Goal: Information Seeking & Learning: Learn about a topic

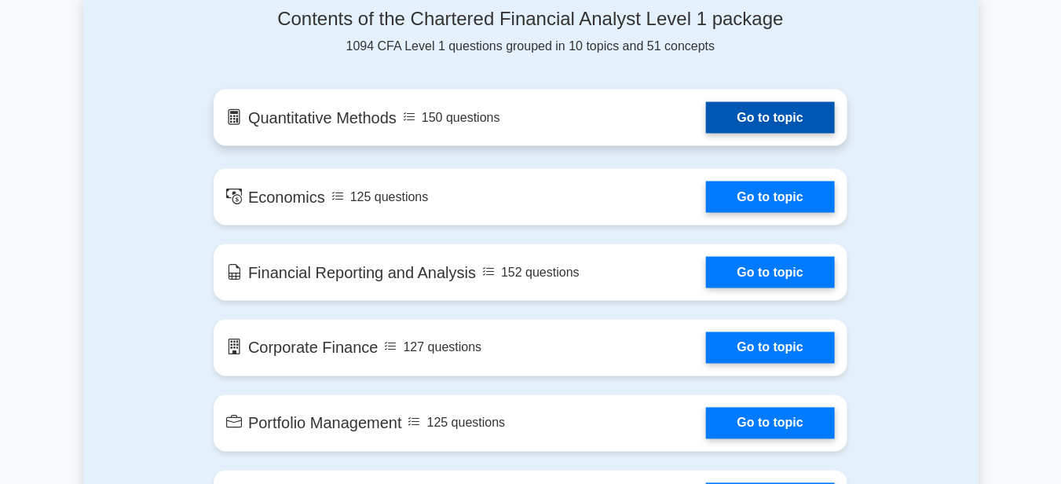
scroll to position [864, 0]
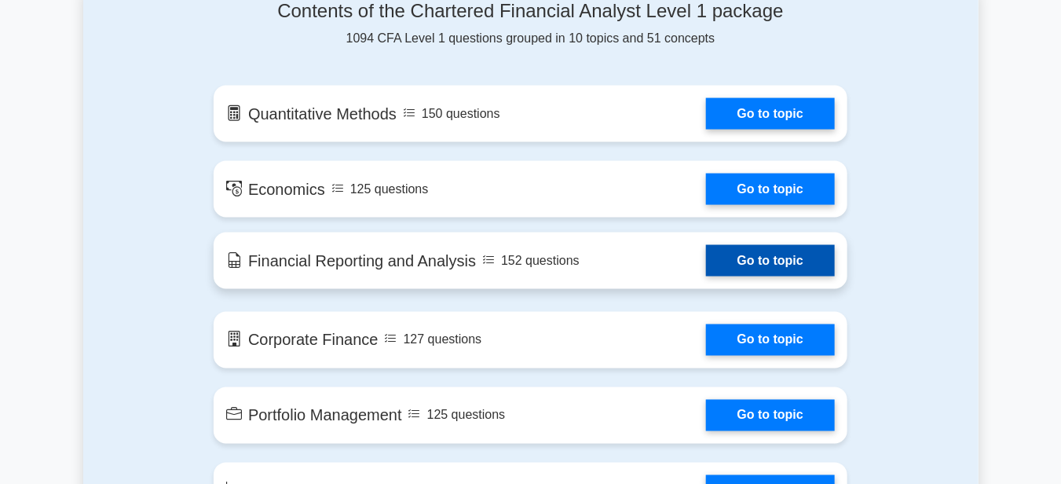
click at [756, 260] on link "Go to topic" at bounding box center [770, 260] width 129 height 31
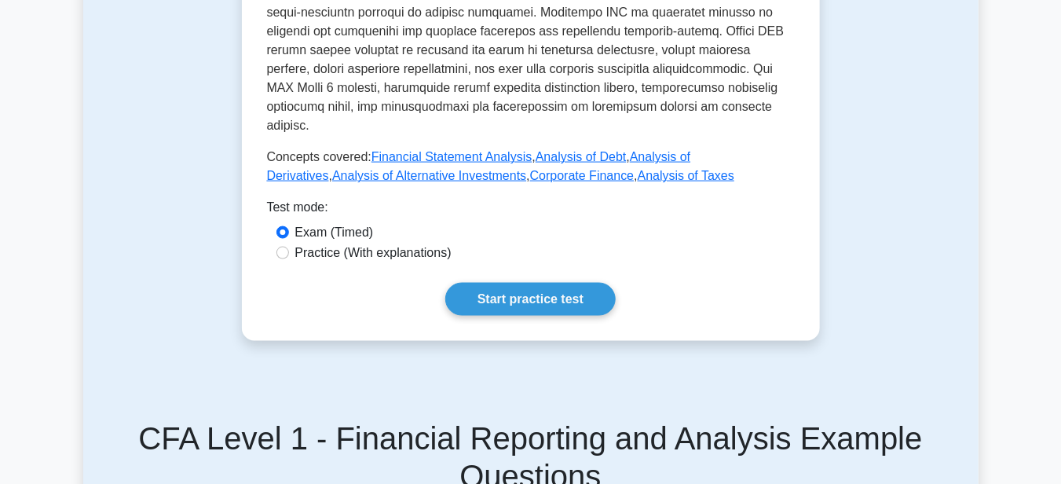
scroll to position [785, 0]
click at [397, 243] on label "Practice (With explanations)" at bounding box center [373, 252] width 156 height 19
click at [289, 246] on input "Practice (With explanations)" at bounding box center [282, 252] width 13 height 13
radio input "true"
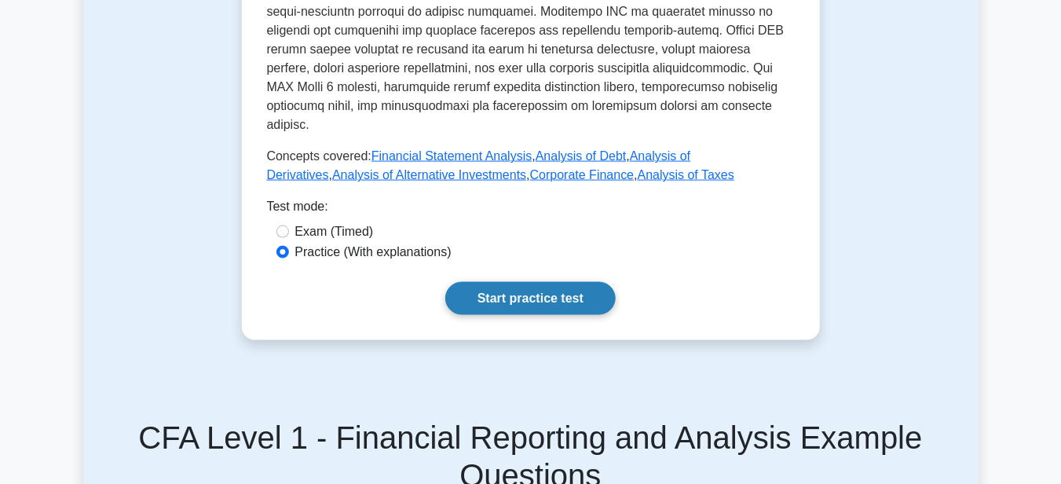
click at [498, 282] on link "Start practice test" at bounding box center [530, 298] width 170 height 33
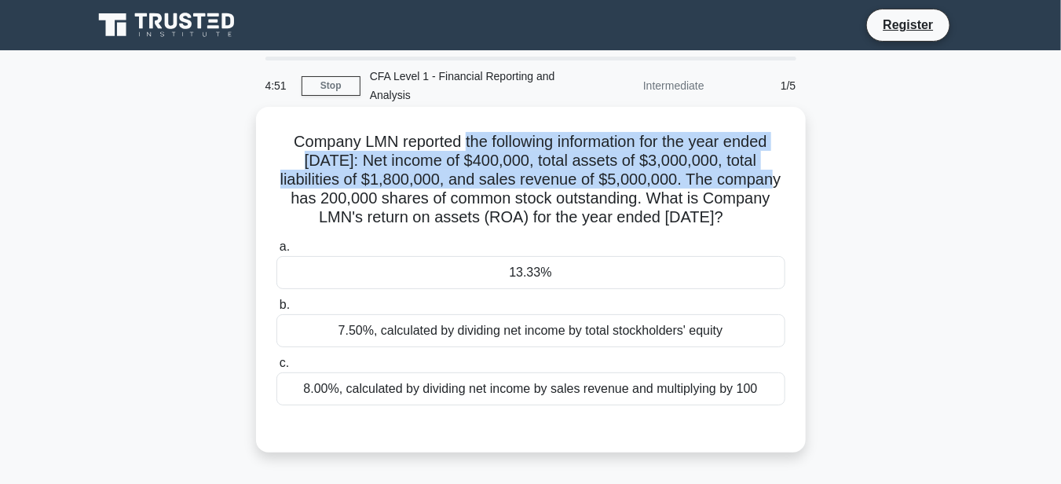
drag, startPoint x: 460, startPoint y: 141, endPoint x: 736, endPoint y: 179, distance: 278.3
click at [736, 179] on h5 "Company LMN reported the following information for the year ended December 31, …" at bounding box center [531, 180] width 512 height 96
click at [635, 156] on h5 "Company LMN reported the following information for the year ended December 31, …" at bounding box center [531, 180] width 512 height 96
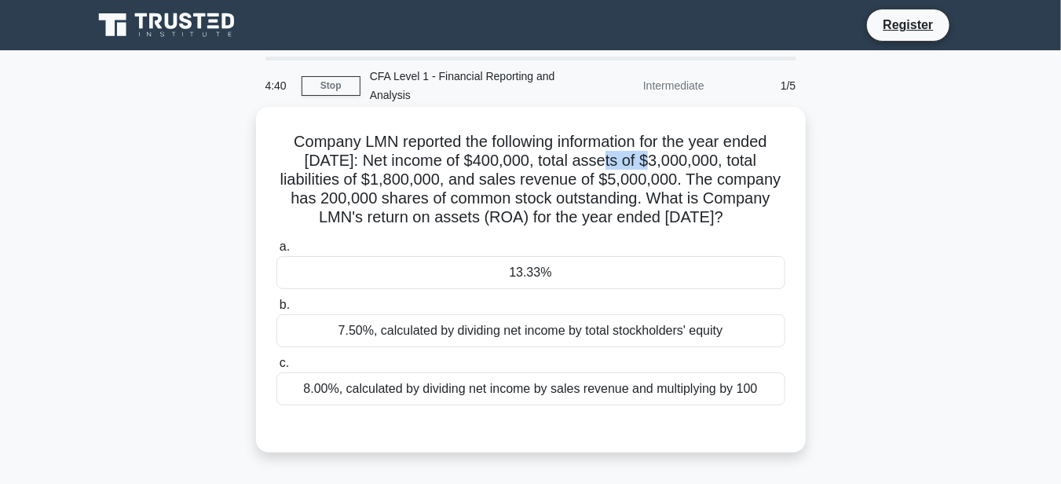
drag, startPoint x: 597, startPoint y: 161, endPoint x: 640, endPoint y: 159, distance: 43.3
click at [640, 159] on h5 "Company LMN reported the following information for the year ended December 31, …" at bounding box center [531, 180] width 512 height 96
drag, startPoint x: 599, startPoint y: 160, endPoint x: 777, endPoint y: 159, distance: 177.5
click at [777, 159] on h5 "Company LMN reported the following information for the year ended December 31, …" at bounding box center [531, 180] width 512 height 96
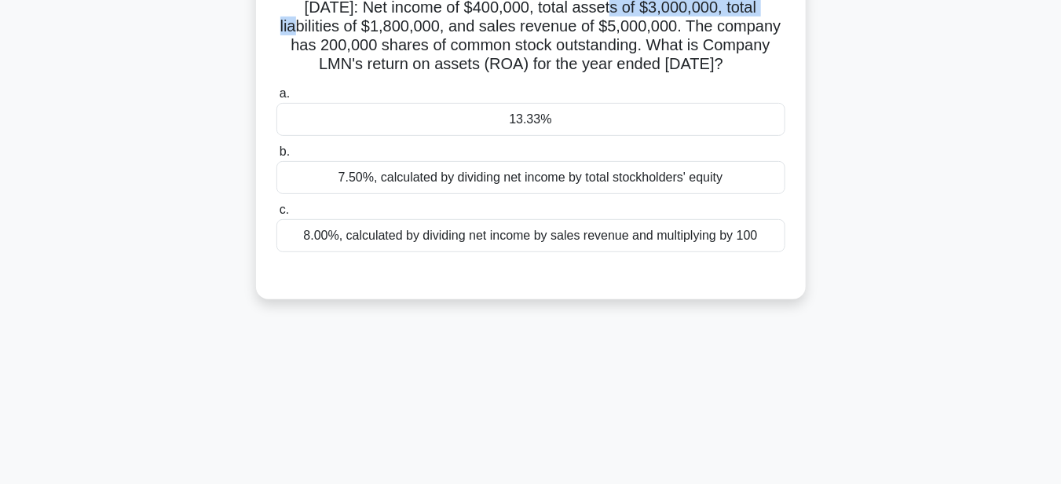
scroll to position [157, 0]
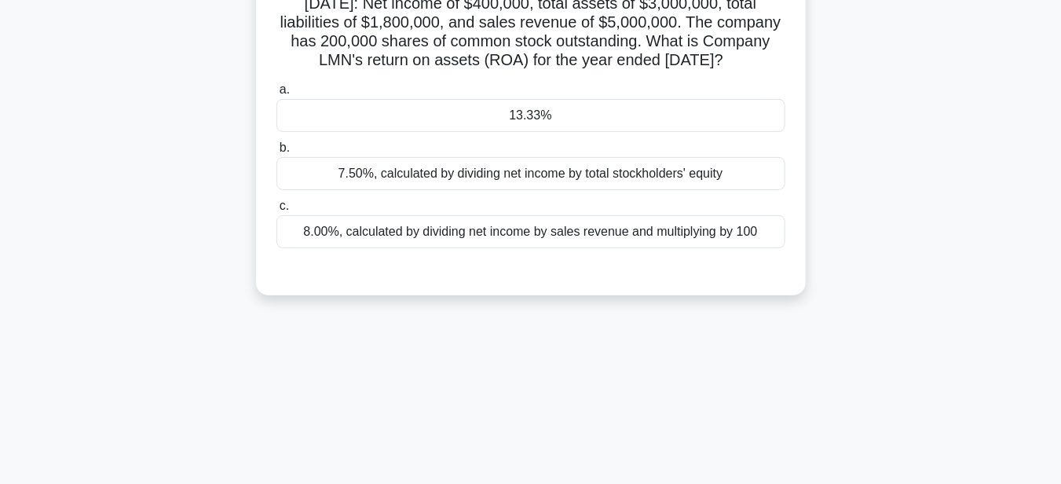
click at [639, 132] on div "13.33%" at bounding box center [530, 115] width 509 height 33
click at [276, 95] on input "a. 13.33%" at bounding box center [276, 90] width 0 height 10
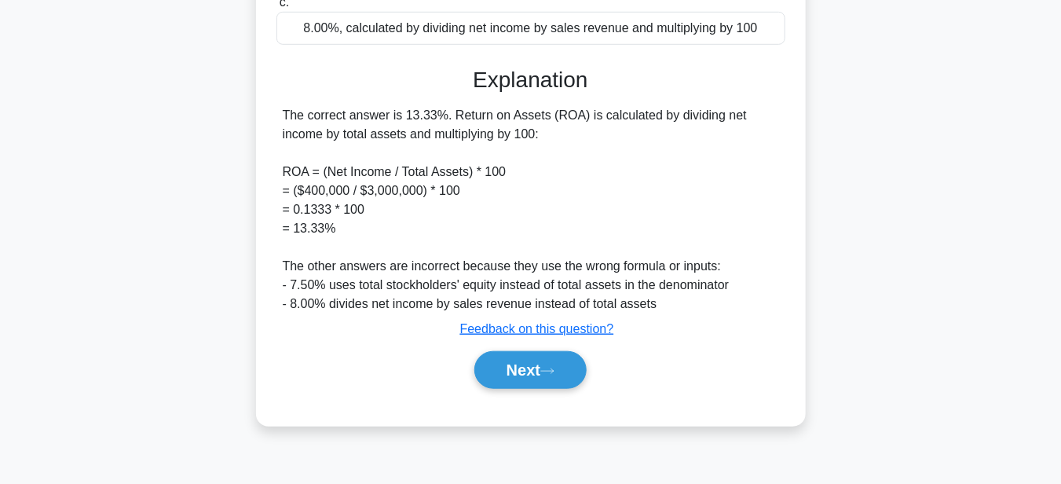
scroll to position [364, 0]
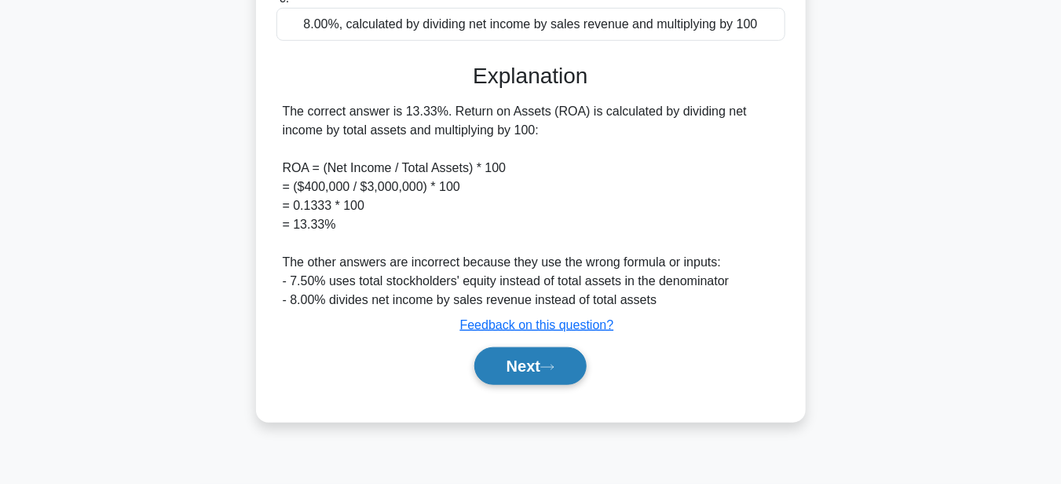
click at [526, 380] on button "Next" at bounding box center [530, 366] width 112 height 38
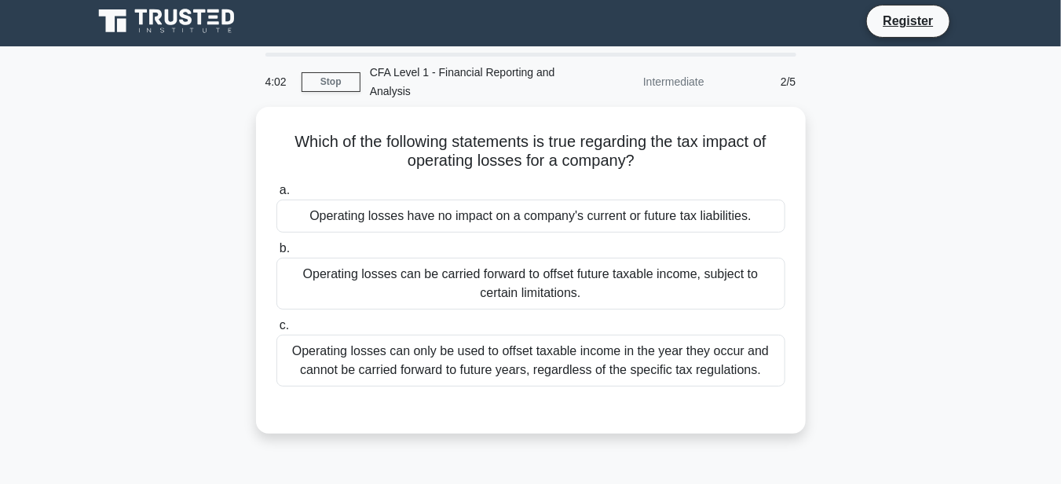
scroll to position [0, 0]
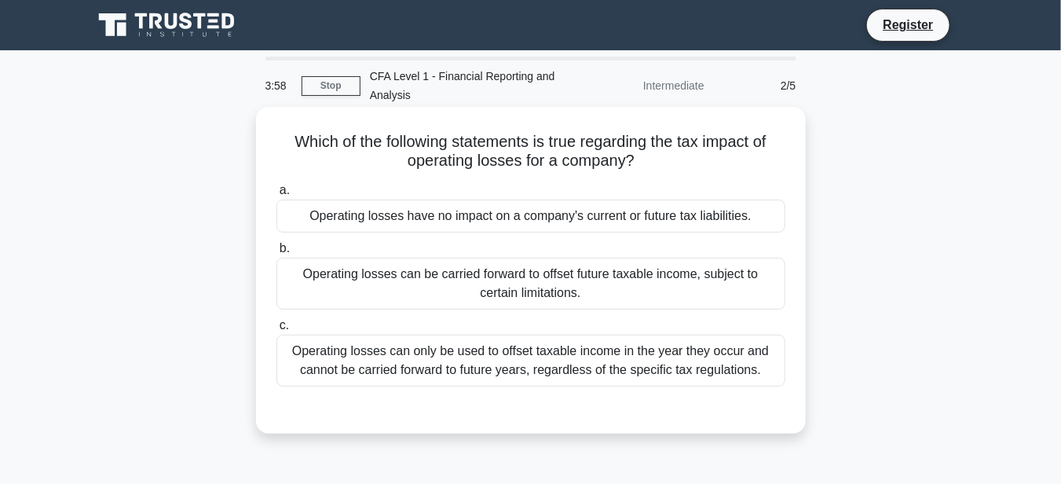
drag, startPoint x: 476, startPoint y: 159, endPoint x: 654, endPoint y: 154, distance: 178.4
click at [654, 154] on h5 "Which of the following statements is true regarding the tax impact of operating…" at bounding box center [531, 151] width 512 height 39
click at [566, 160] on h5 "Which of the following statements is true regarding the tax impact of operating…" at bounding box center [531, 151] width 512 height 39
click at [572, 224] on div "Operating losses have no impact on a company's current or future tax liabilitie…" at bounding box center [530, 216] width 509 height 33
click at [276, 196] on input "a. Operating losses have no impact on a company's current or future tax liabili…" at bounding box center [276, 190] width 0 height 10
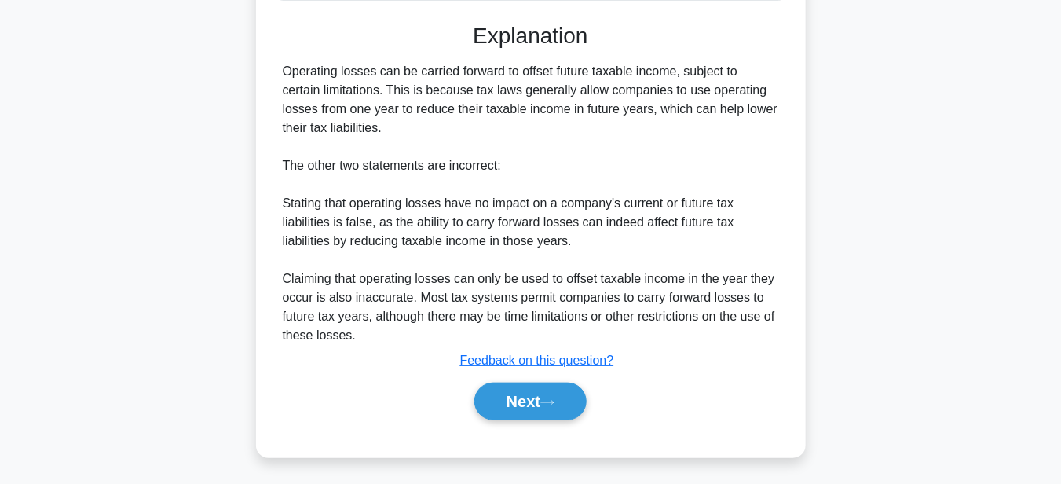
scroll to position [388, 0]
drag, startPoint x: 350, startPoint y: 90, endPoint x: 649, endPoint y: 124, distance: 300.5
click at [649, 124] on div "Operating losses can be carried forward to offset future taxable income, subjec…" at bounding box center [531, 202] width 496 height 283
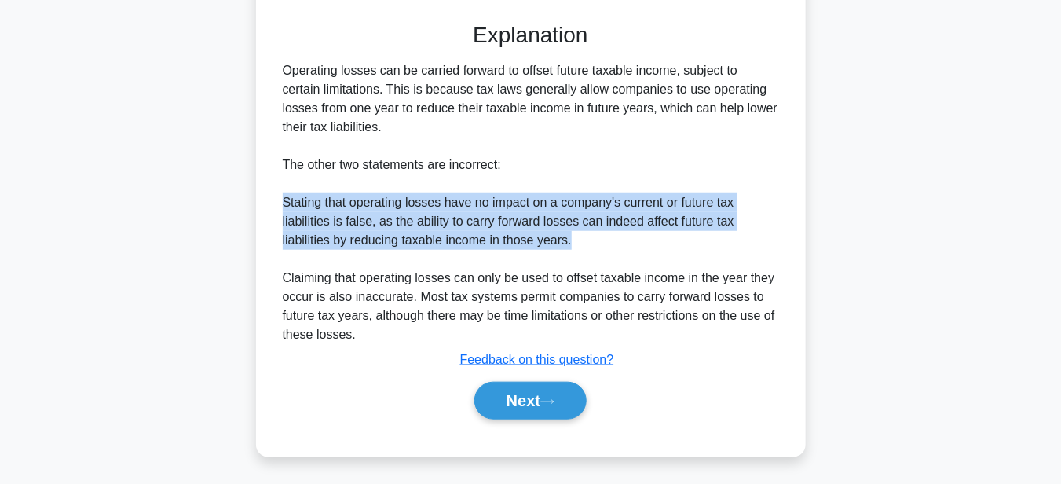
drag, startPoint x: 283, startPoint y: 200, endPoint x: 629, endPoint y: 247, distance: 349.7
click at [629, 247] on div "Operating losses can be carried forward to offset future taxable income, subjec…" at bounding box center [531, 202] width 496 height 283
click at [537, 404] on button "Next" at bounding box center [530, 401] width 112 height 38
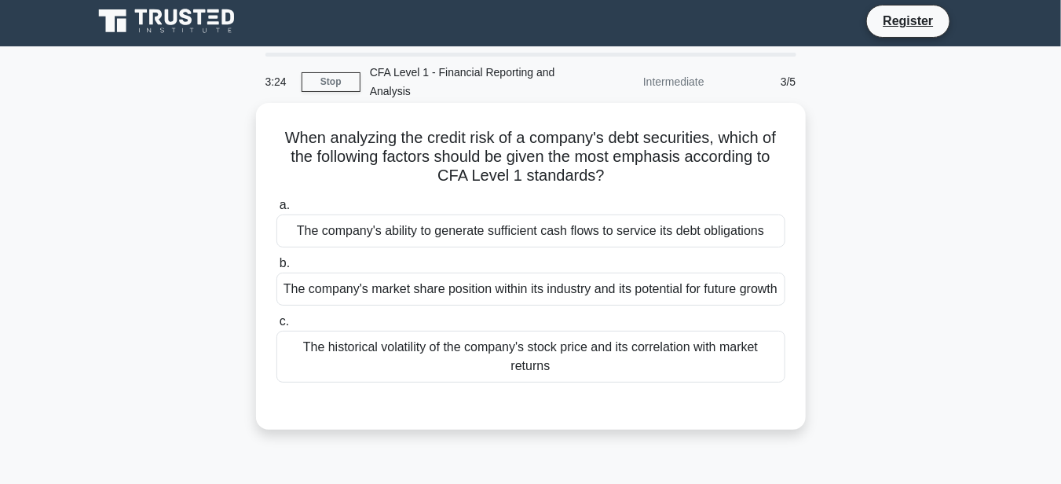
scroll to position [0, 0]
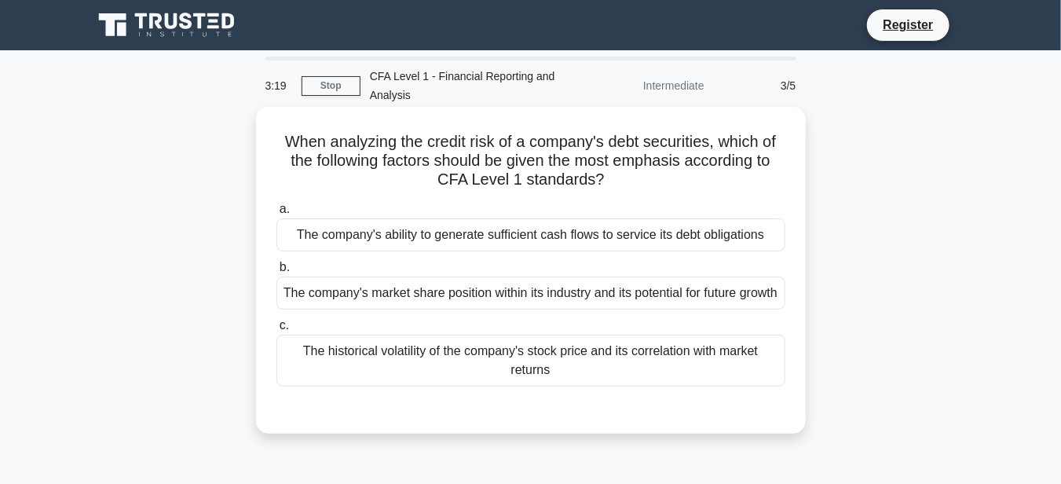
drag, startPoint x: 723, startPoint y: 141, endPoint x: 771, endPoint y: 178, distance: 61.0
click at [771, 178] on h5 "When analyzing the credit risk of a company's debt securities, which of the fol…" at bounding box center [531, 161] width 512 height 58
click at [589, 180] on h5 "When analyzing the credit risk of a company's debt securities, which of the fol…" at bounding box center [531, 161] width 512 height 58
click at [561, 229] on div "The company's ability to generate sufficient cash flows to service its debt obl…" at bounding box center [530, 234] width 509 height 33
click at [276, 214] on input "a. The company's ability to generate sufficient cash flows to service its debt …" at bounding box center [276, 209] width 0 height 10
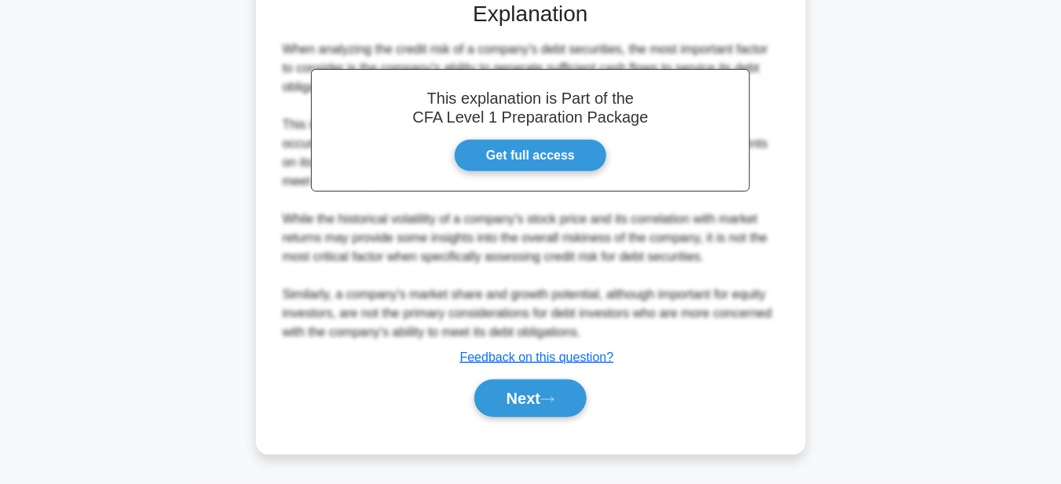
scroll to position [424, 0]
click at [514, 405] on button "Next" at bounding box center [530, 398] width 112 height 38
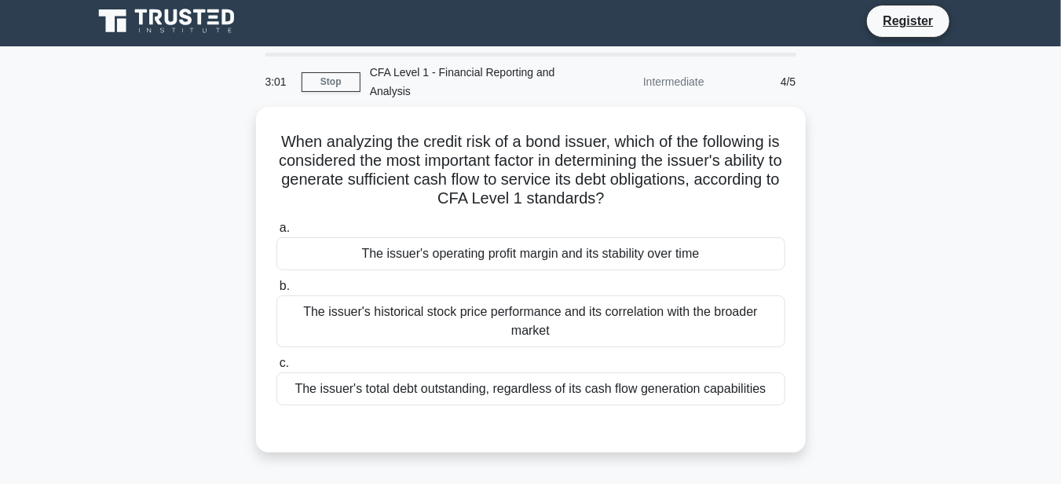
scroll to position [0, 0]
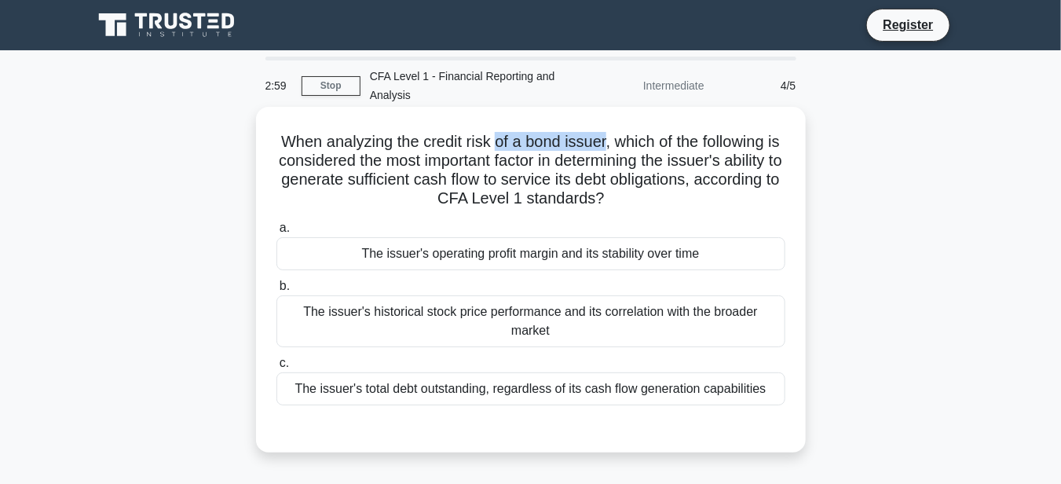
drag, startPoint x: 502, startPoint y: 140, endPoint x: 613, endPoint y: 141, distance: 111.5
click at [613, 141] on h5 "When analyzing the credit risk of a bond issuer, which of the following is cons…" at bounding box center [531, 170] width 512 height 77
drag, startPoint x: 628, startPoint y: 140, endPoint x: 694, endPoint y: 204, distance: 91.6
click at [694, 204] on h5 "When analyzing the credit risk of a bond issuer, which of the following is cons…" at bounding box center [531, 170] width 512 height 77
click at [585, 200] on h5 "When analyzing the credit risk of a bond issuer, which of the following is cons…" at bounding box center [531, 170] width 512 height 77
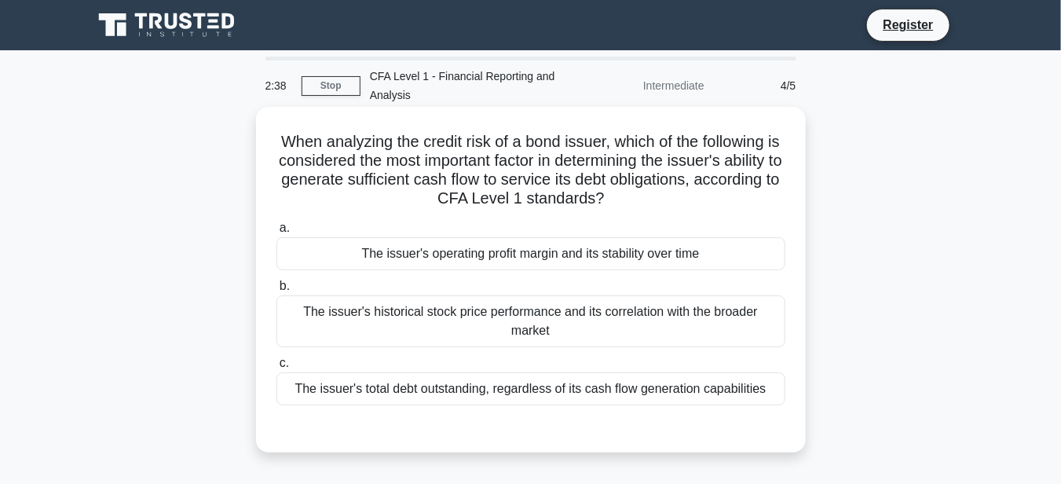
click at [579, 264] on div "The issuer's operating profit margin and its stability over time" at bounding box center [530, 253] width 509 height 33
click at [276, 233] on input "a. The issuer's operating profit margin and its stability over time" at bounding box center [276, 228] width 0 height 10
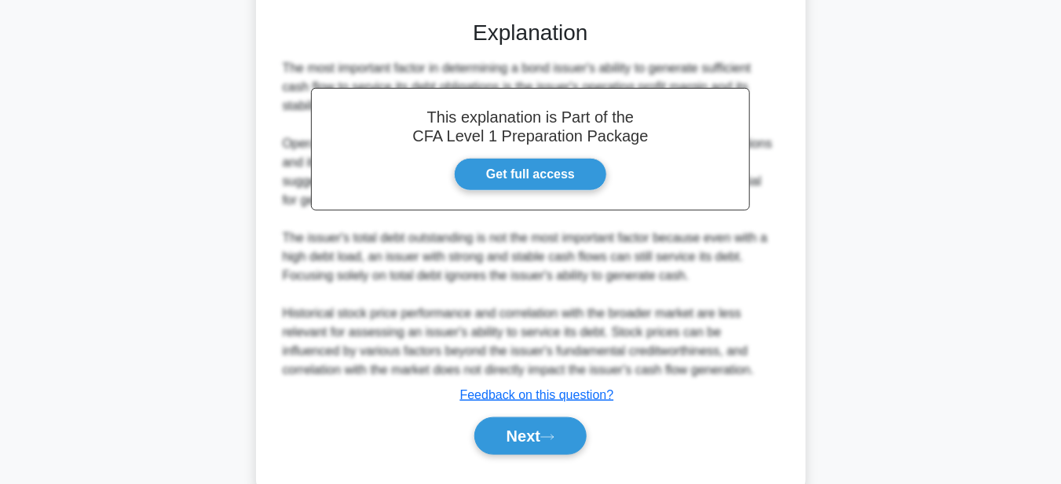
scroll to position [424, 0]
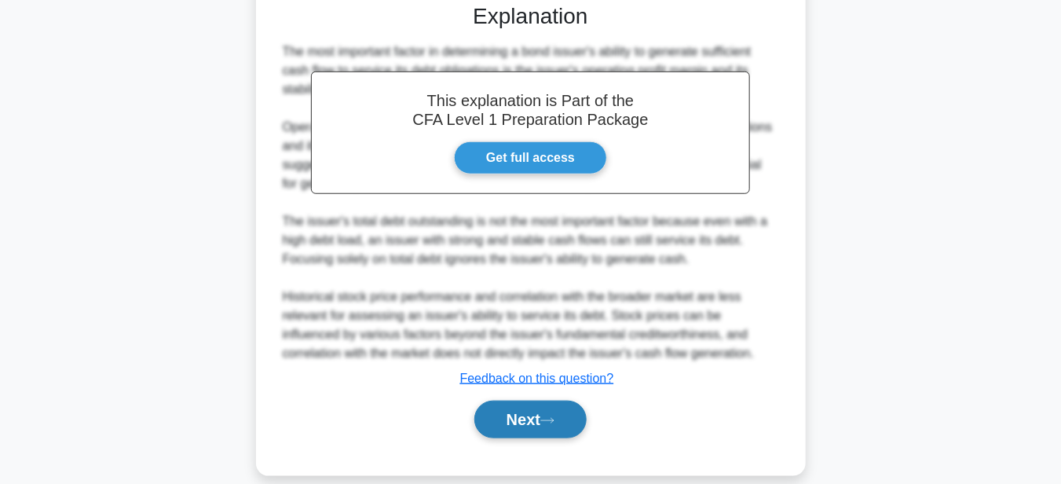
click at [513, 401] on button "Next" at bounding box center [530, 420] width 112 height 38
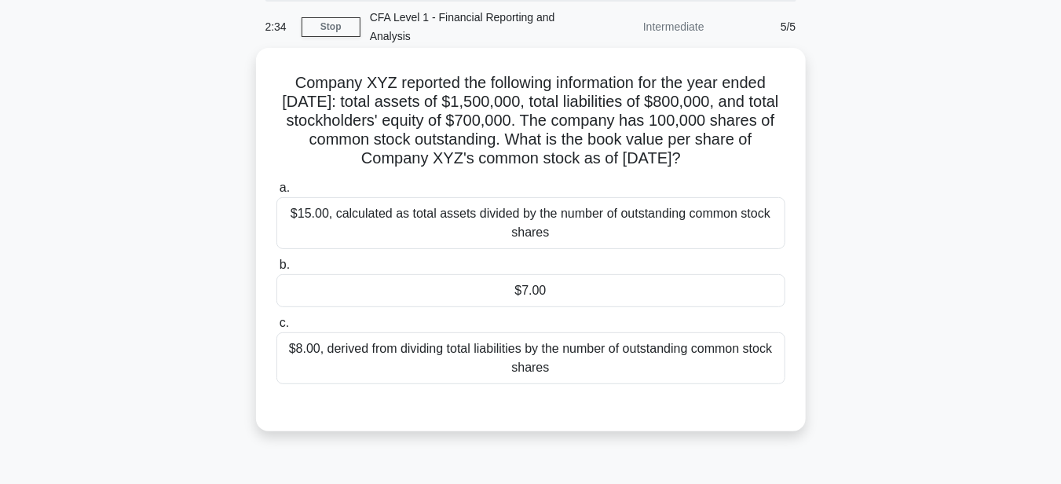
scroll to position [50, 0]
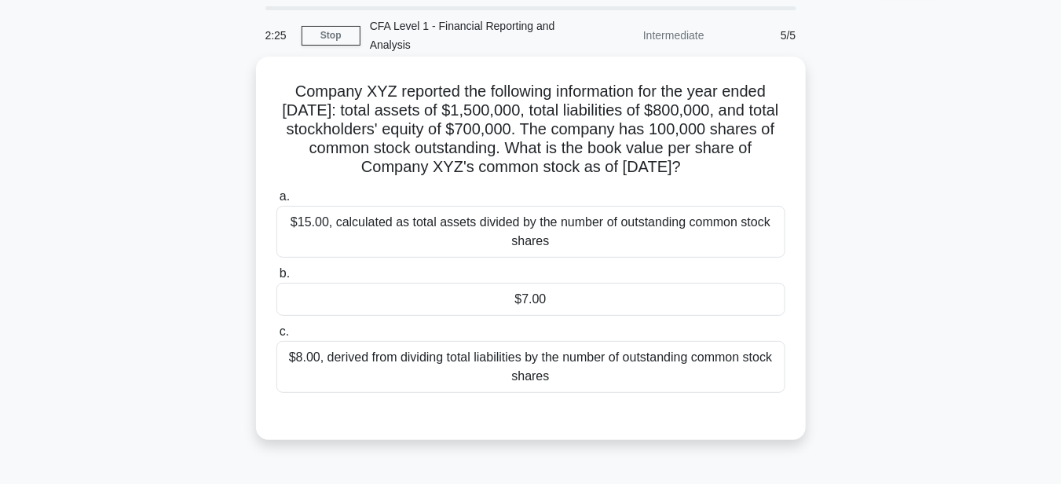
drag, startPoint x: 386, startPoint y: 91, endPoint x: 790, endPoint y: 170, distance: 411.5
click at [790, 170] on div "Company XYZ reported the following information for the year ended December 31, …" at bounding box center [530, 248] width 537 height 371
click at [642, 150] on h5 "Company XYZ reported the following information for the year ended December 31, …" at bounding box center [531, 130] width 512 height 96
drag, startPoint x: 649, startPoint y: 143, endPoint x: 729, endPoint y: 141, distance: 80.1
click at [729, 141] on h5 "Company XYZ reported the following information for the year ended December 31, …" at bounding box center [531, 130] width 512 height 96
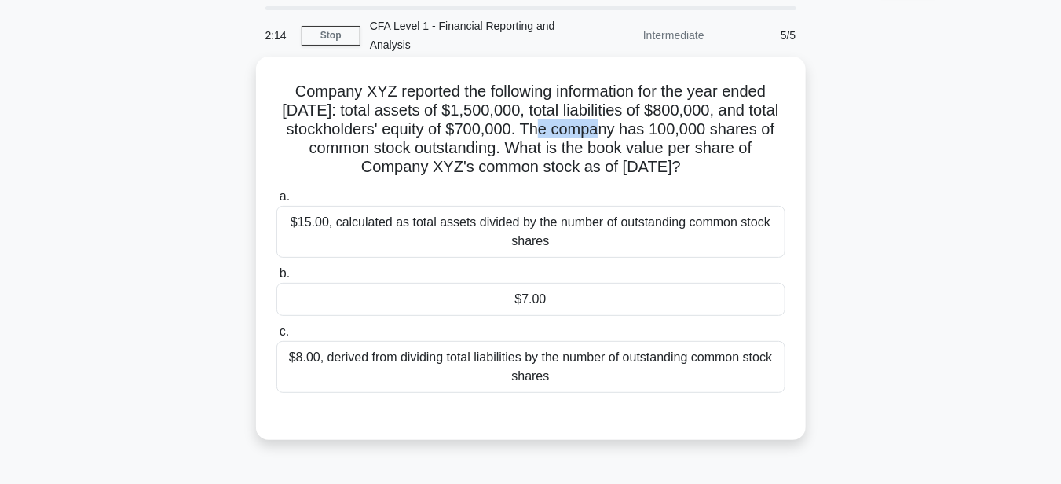
drag, startPoint x: 614, startPoint y: 119, endPoint x: 647, endPoint y: 125, distance: 33.6
click at [647, 125] on h5 "Company XYZ reported the following information for the year ended December 31, …" at bounding box center [531, 130] width 512 height 96
click at [549, 316] on div "$7.00" at bounding box center [530, 299] width 509 height 33
click at [276, 279] on input "b. $7.00" at bounding box center [276, 274] width 0 height 10
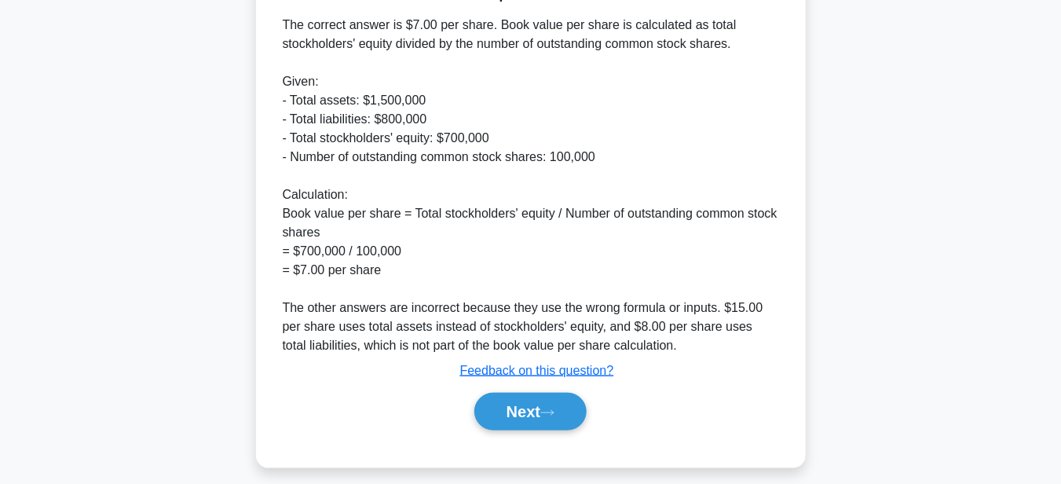
scroll to position [361, 0]
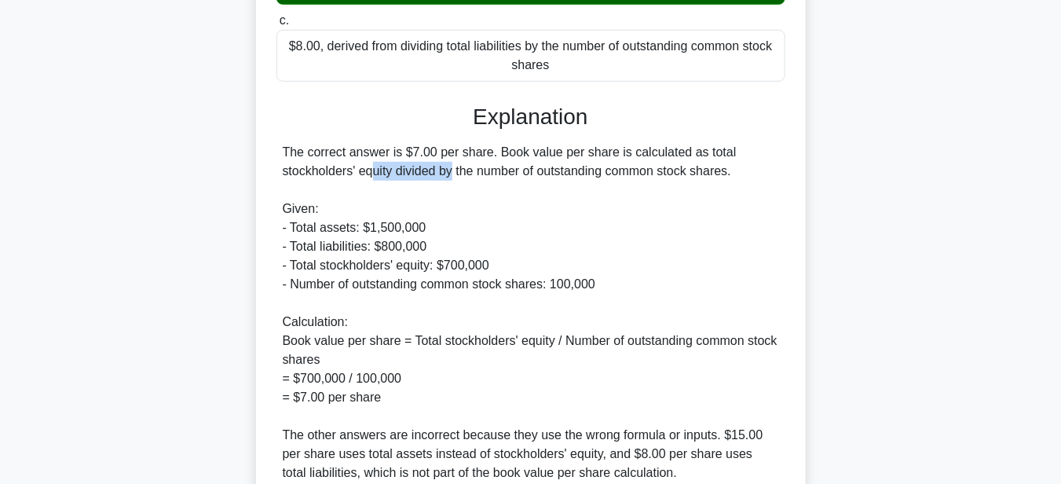
drag, startPoint x: 358, startPoint y: 191, endPoint x: 750, endPoint y: 178, distance: 392.2
click at [750, 178] on div "The correct answer is $7.00 per share. Book value per share is calculated as to…" at bounding box center [531, 312] width 496 height 339
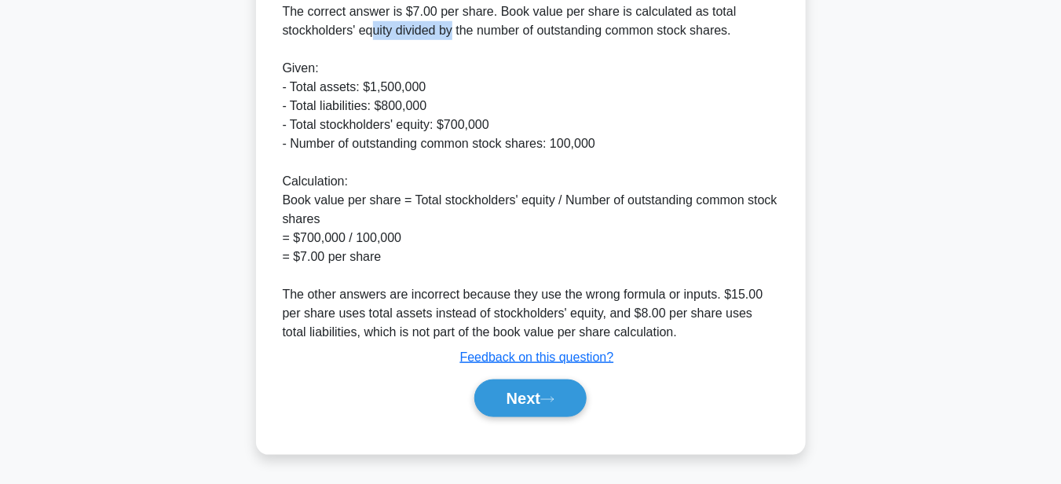
scroll to position [518, 0]
click at [534, 406] on button "Next" at bounding box center [530, 398] width 112 height 38
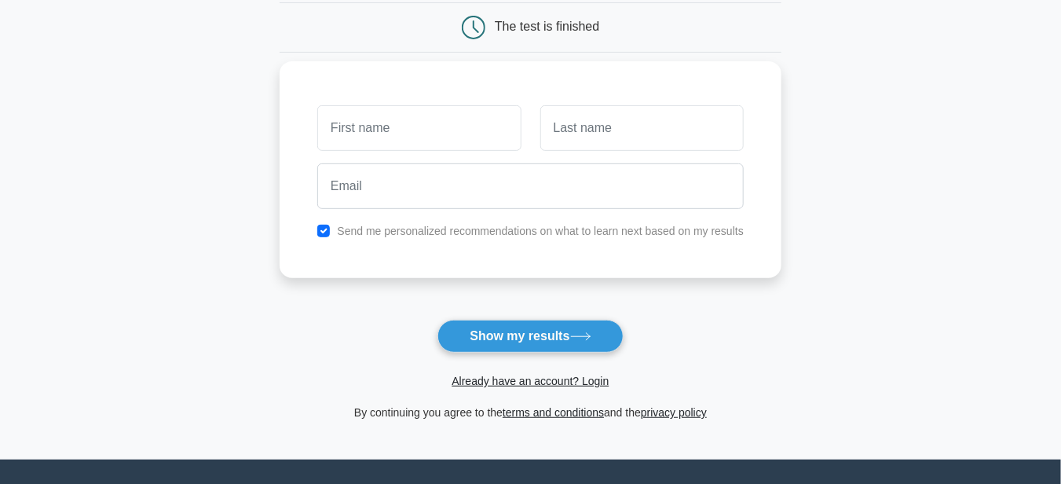
scroll to position [157, 0]
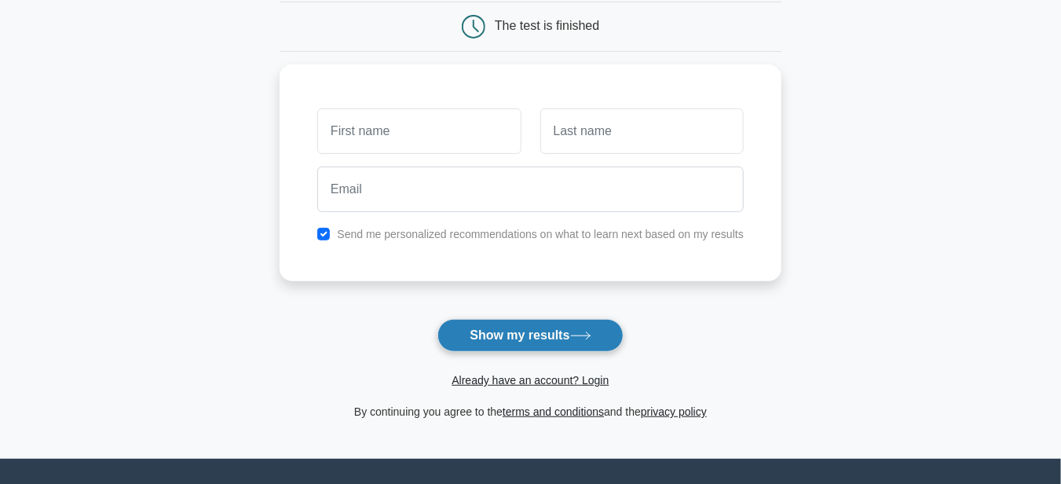
click at [554, 336] on button "Show my results" at bounding box center [530, 335] width 185 height 33
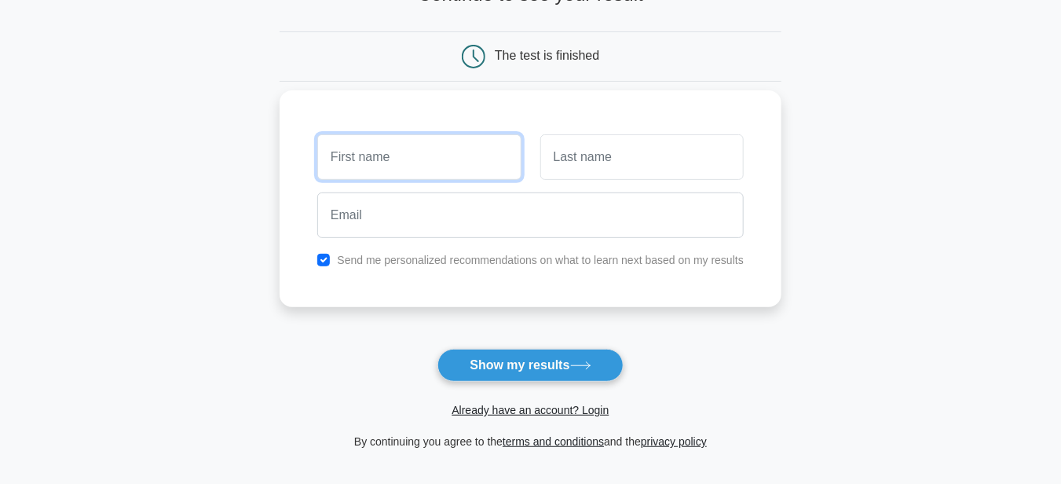
scroll to position [79, 0]
